Goal: Task Accomplishment & Management: Use online tool/utility

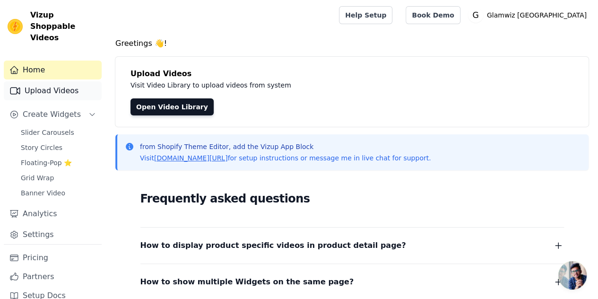
click at [60, 81] on link "Upload Videos" at bounding box center [53, 90] width 98 height 19
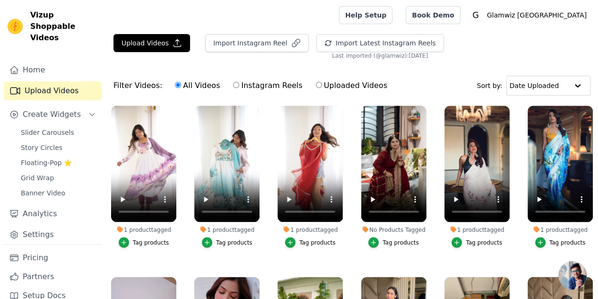
scroll to position [912, 0]
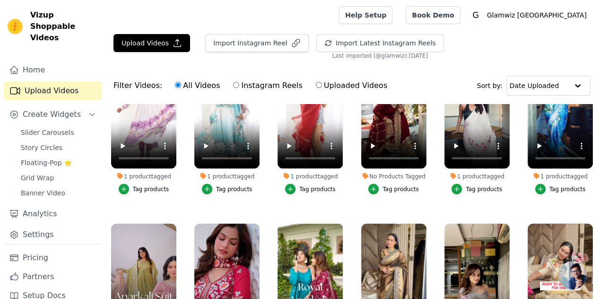
click at [315, 88] on label "Uploaded Videos" at bounding box center [351, 85] width 72 height 12
click at [316, 88] on input "Uploaded Videos" at bounding box center [319, 85] width 6 height 6
radio input "true"
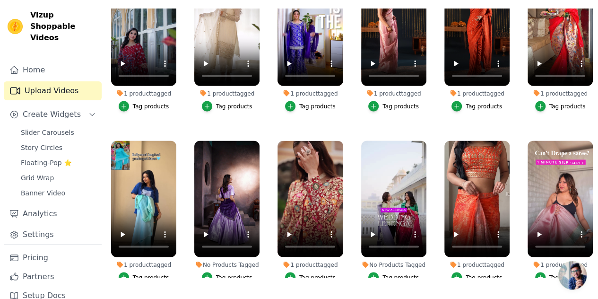
scroll to position [13368, 0]
